Goal: Information Seeking & Learning: Learn about a topic

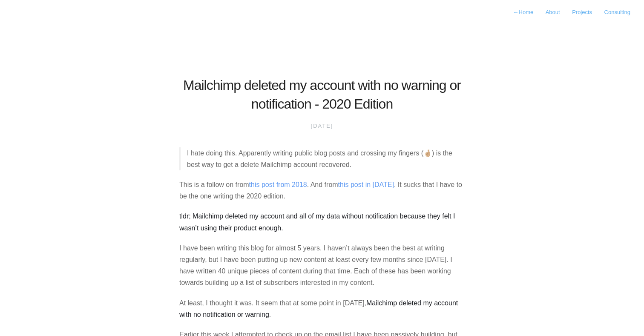
click at [206, 192] on p "This is a follow on from this post from 2018 . And from this post in [DATE] . I…" at bounding box center [321, 190] width 285 height 23
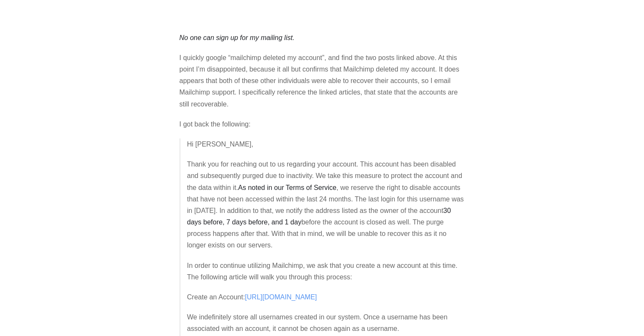
scroll to position [728, 0]
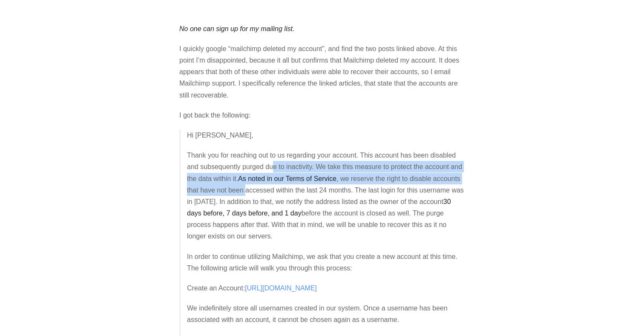
drag, startPoint x: 273, startPoint y: 162, endPoint x: 274, endPoint y: 190, distance: 28.1
click at [275, 190] on p "Thank you for reaching out to us regarding your account. This account has been …" at bounding box center [326, 195] width 278 height 93
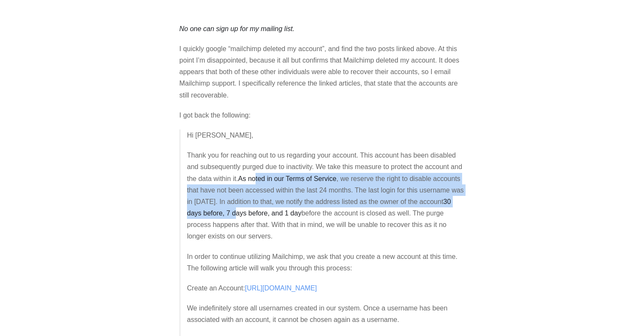
drag, startPoint x: 274, startPoint y: 212, endPoint x: 272, endPoint y: 169, distance: 43.0
click at [273, 169] on p "Thank you for reaching out to us regarding your account. This account has been …" at bounding box center [326, 195] width 278 height 93
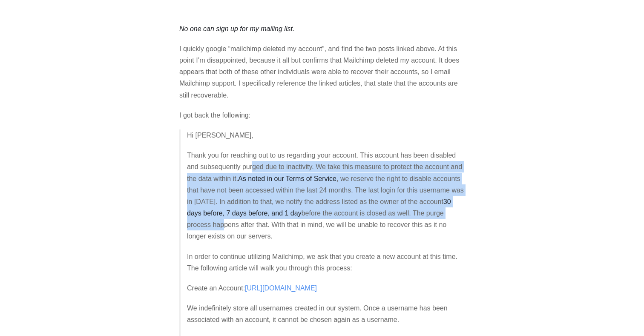
drag, startPoint x: 254, startPoint y: 159, endPoint x: 250, endPoint y: 226, distance: 67.8
click at [250, 227] on p "Thank you for reaching out to us regarding your account. This account has been …" at bounding box center [326, 195] width 278 height 93
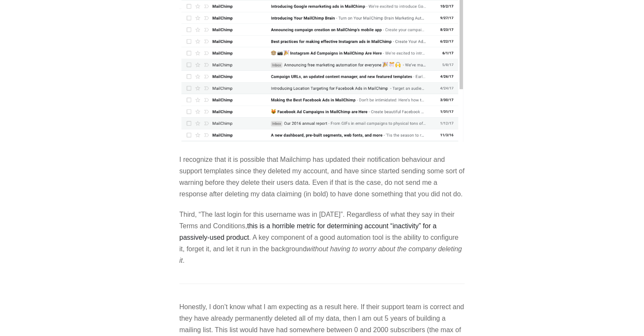
scroll to position [1494, 0]
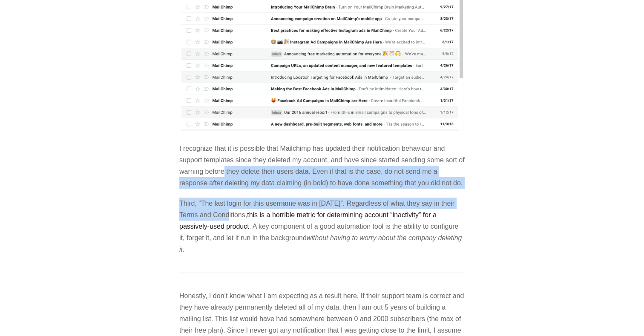
drag, startPoint x: 232, startPoint y: 178, endPoint x: 234, endPoint y: 235, distance: 57.5
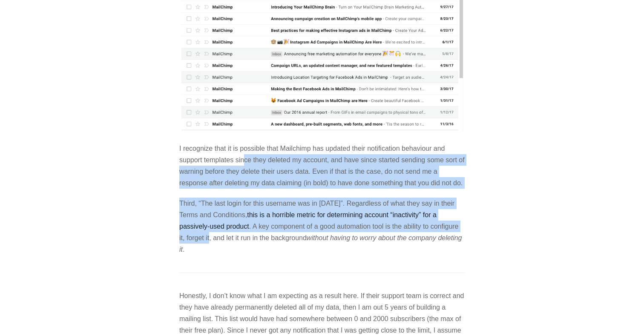
drag, startPoint x: 241, startPoint y: 256, endPoint x: 246, endPoint y: 172, distance: 84.0
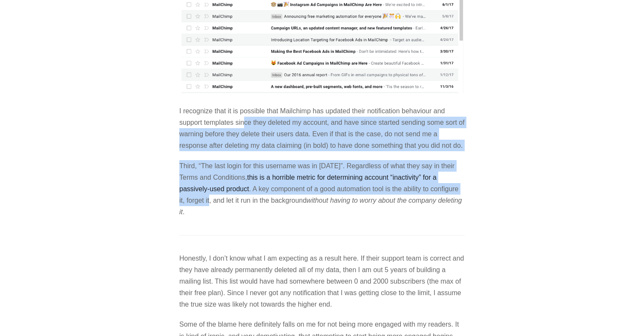
scroll to position [1533, 0]
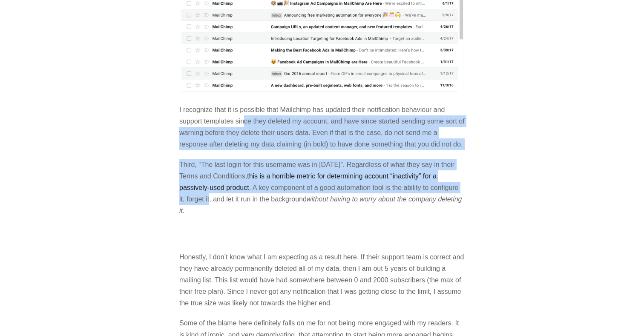
click at [266, 212] on p "Third, “The last login for this username was in [DATE]”. Regardless of what the…" at bounding box center [321, 188] width 285 height 58
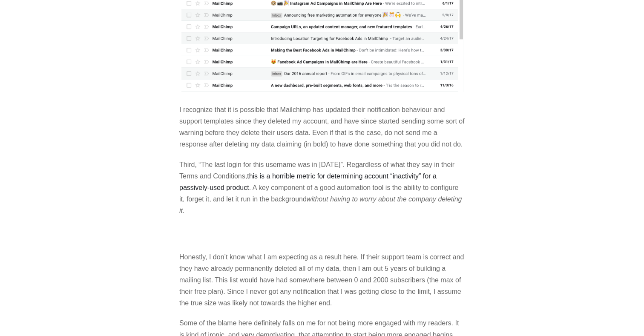
click at [266, 212] on p "Third, “The last login for this username was in [DATE]”. Regardless of what the…" at bounding box center [321, 188] width 285 height 58
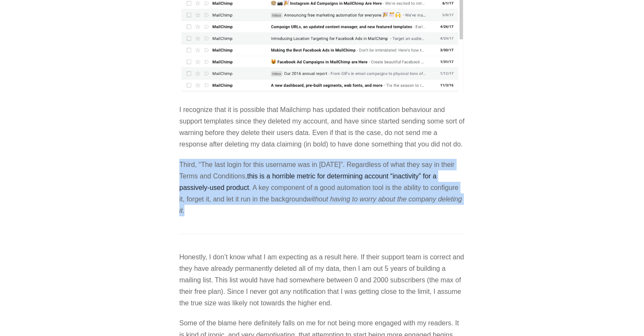
drag, startPoint x: 266, startPoint y: 212, endPoint x: 259, endPoint y: 200, distance: 14.7
click at [259, 200] on p "Third, “The last login for this username was in [DATE]”. Regardless of what the…" at bounding box center [321, 188] width 285 height 58
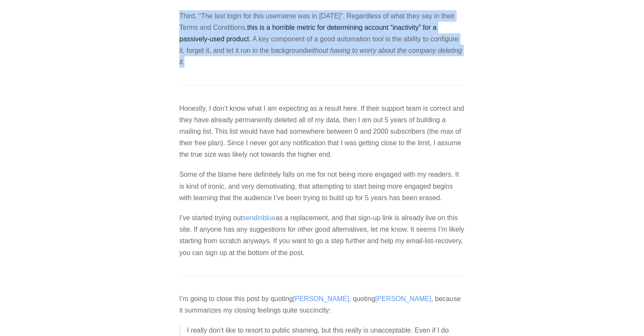
scroll to position [1687, 0]
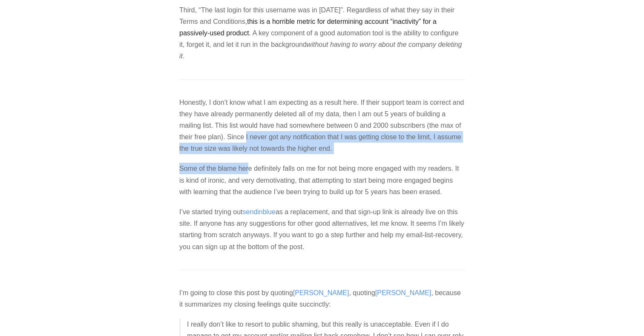
drag, startPoint x: 245, startPoint y: 157, endPoint x: 249, endPoint y: 189, distance: 32.5
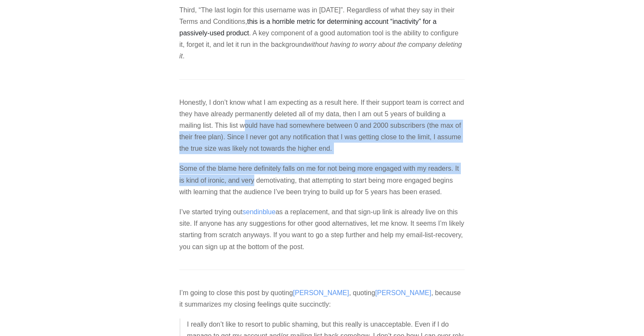
drag, startPoint x: 255, startPoint y: 203, endPoint x: 243, endPoint y: 144, distance: 60.1
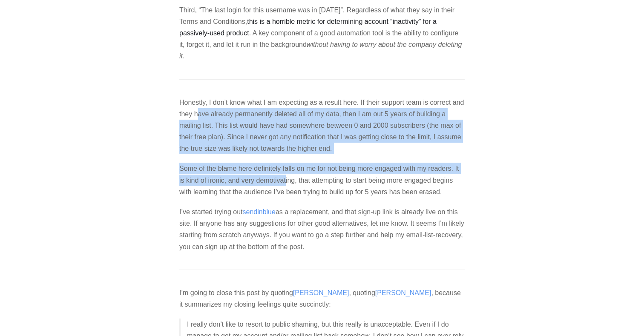
drag, startPoint x: 210, startPoint y: 129, endPoint x: 287, endPoint y: 201, distance: 105.1
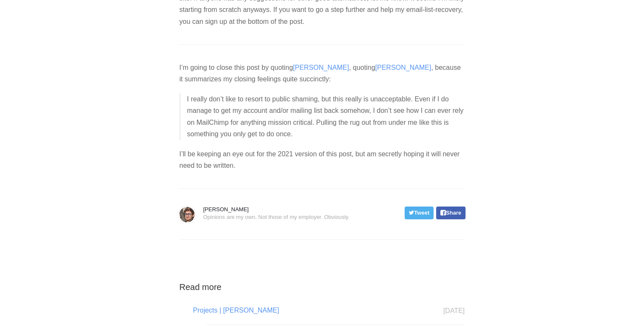
scroll to position [1913, 0]
click at [295, 139] on p "I really don’t like to resort to public shaming, but this really is unacceptabl…" at bounding box center [326, 115] width 278 height 46
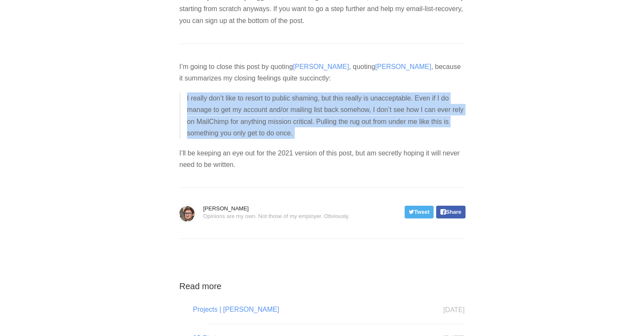
drag, startPoint x: 295, startPoint y: 144, endPoint x: 264, endPoint y: 135, distance: 33.0
click at [264, 135] on p "I really don’t like to resort to public shaming, but this really is unacceptabl…" at bounding box center [326, 115] width 278 height 46
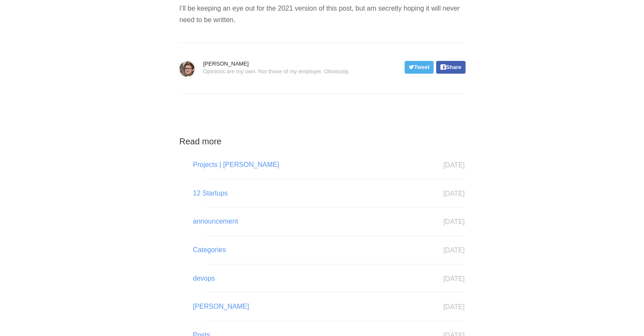
scroll to position [2069, 0]
